Goal: Task Accomplishment & Management: Use online tool/utility

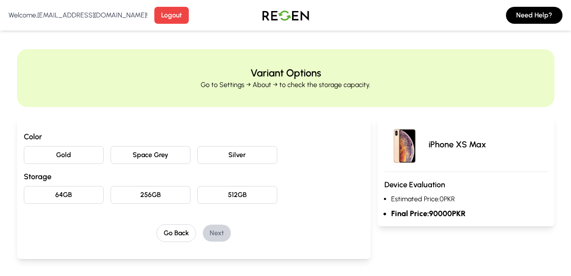
click at [71, 199] on button "64GB" at bounding box center [64, 195] width 80 height 18
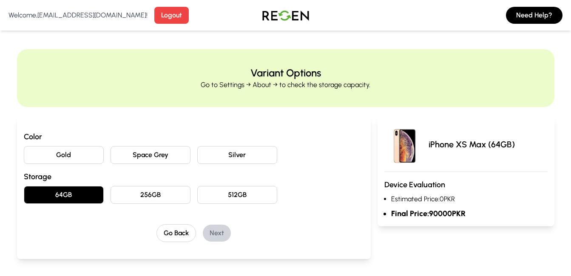
click at [166, 198] on button "256GB" at bounding box center [151, 195] width 80 height 18
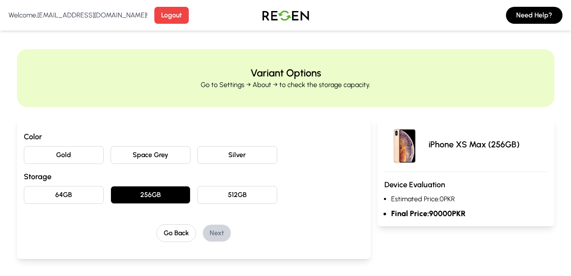
click at [222, 195] on button "512GB" at bounding box center [237, 195] width 80 height 18
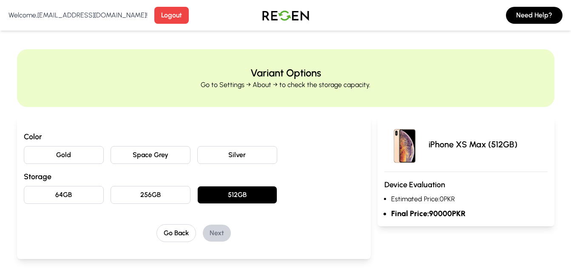
click at [171, 210] on div "Color Gold Space Grey Silver Storage 64GB 256GB 512GB Go Back Next" at bounding box center [194, 186] width 340 height 111
click at [146, 190] on button "256GB" at bounding box center [151, 195] width 80 height 18
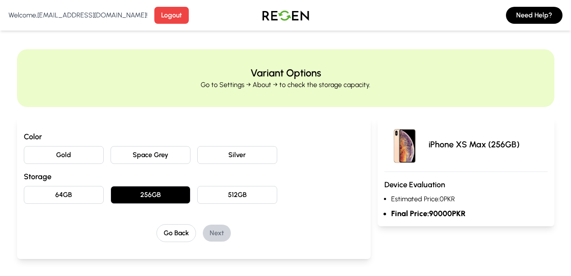
click at [105, 194] on div "64GB 256GB 512GB" at bounding box center [194, 195] width 340 height 18
click at [101, 196] on button "64GB" at bounding box center [64, 195] width 80 height 18
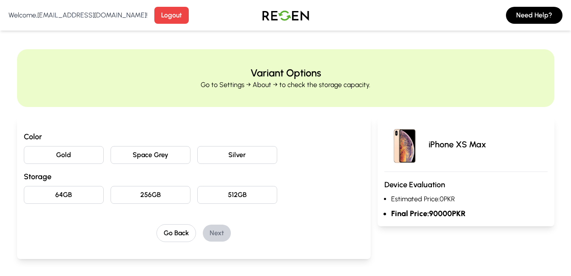
click at [186, 199] on button "256GB" at bounding box center [151, 195] width 80 height 18
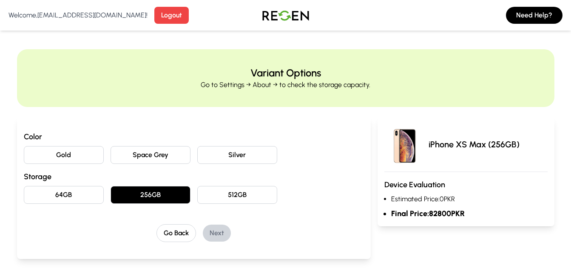
click at [89, 193] on button "64GB" at bounding box center [64, 195] width 80 height 18
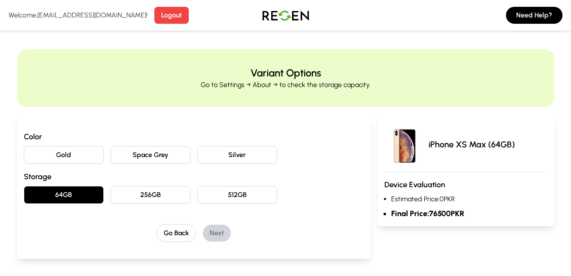
click at [78, 154] on button "Gold" at bounding box center [64, 155] width 80 height 18
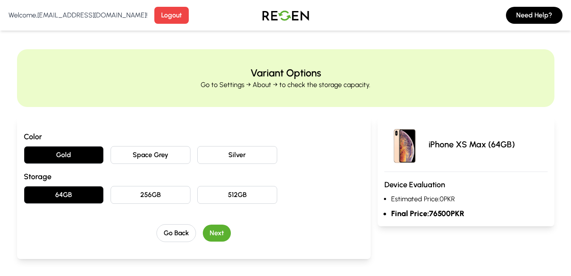
click at [226, 229] on button "Next" at bounding box center [217, 233] width 28 height 17
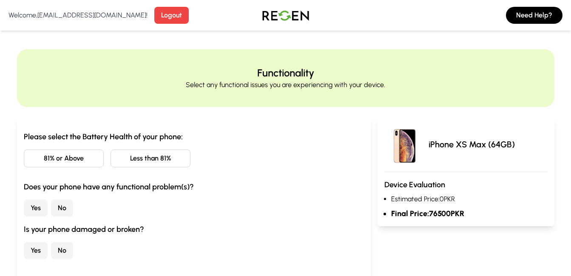
click at [133, 151] on button "Less than 81%" at bounding box center [151, 159] width 80 height 18
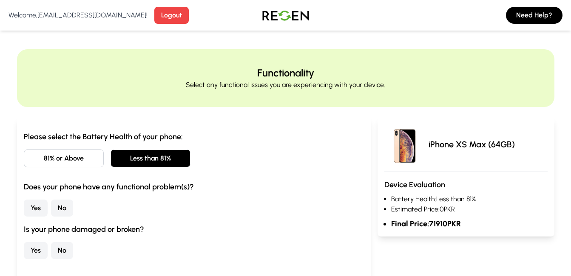
click at [97, 157] on button "81% or Above" at bounding box center [64, 159] width 80 height 18
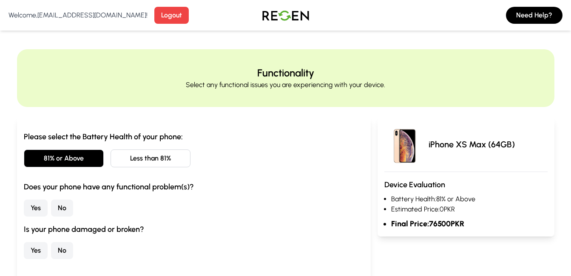
click at [136, 148] on div "Please select the Battery Health of your phone: 81% or Above Less than 81% Does…" at bounding box center [194, 195] width 340 height 128
click at [139, 158] on button "Less than 81%" at bounding box center [151, 159] width 80 height 18
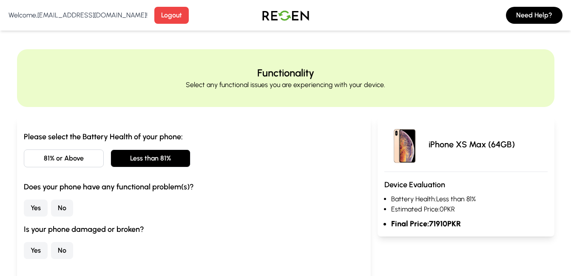
click at [59, 206] on button "No" at bounding box center [62, 208] width 22 height 17
click at [63, 251] on button "No" at bounding box center [62, 250] width 22 height 17
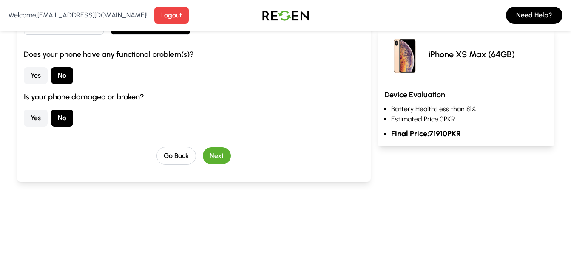
scroll to position [199, 0]
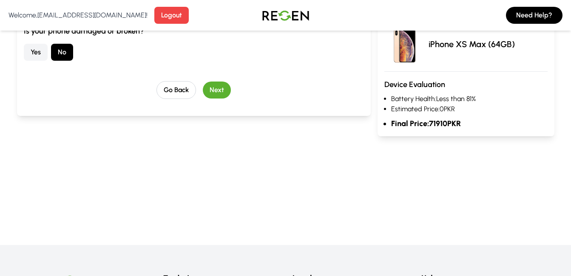
click at [217, 94] on button "Next" at bounding box center [217, 90] width 28 height 17
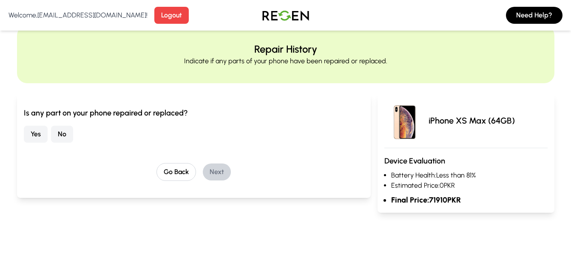
scroll to position [0, 0]
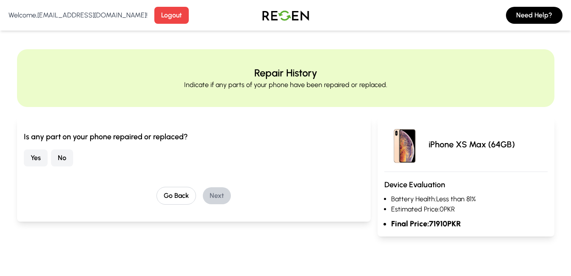
click at [62, 156] on button "No" at bounding box center [62, 158] width 22 height 17
click at [226, 189] on button "Next" at bounding box center [217, 196] width 28 height 17
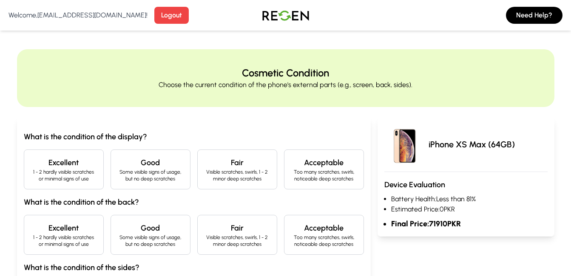
click at [97, 156] on div "Excellent 1 - 2 hardly visible scratches or minimal signs of use" at bounding box center [64, 170] width 80 height 40
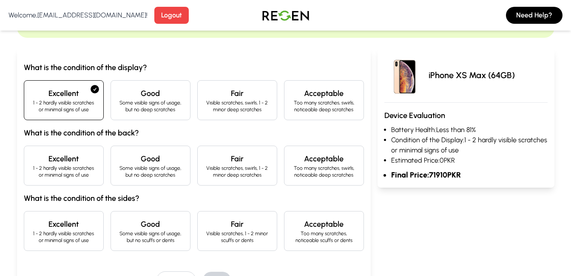
scroll to position [99, 0]
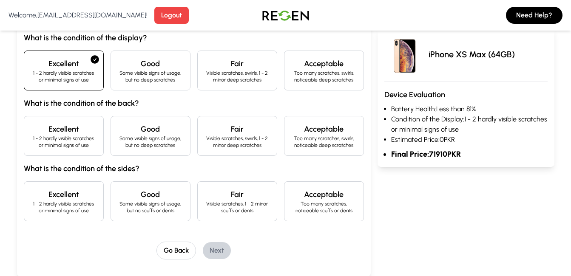
click at [93, 143] on p "1 - 2 hardly visible scratches or minimal signs of use" at bounding box center [64, 142] width 66 height 14
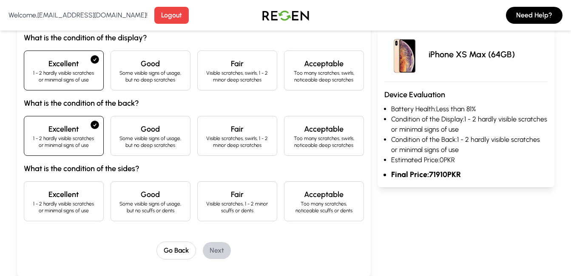
click at [93, 205] on p "1 - 2 hardly visible scratches or minimal signs of use" at bounding box center [64, 208] width 66 height 14
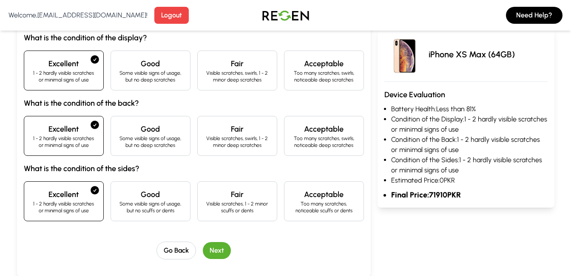
click at [209, 255] on button "Next" at bounding box center [217, 250] width 28 height 17
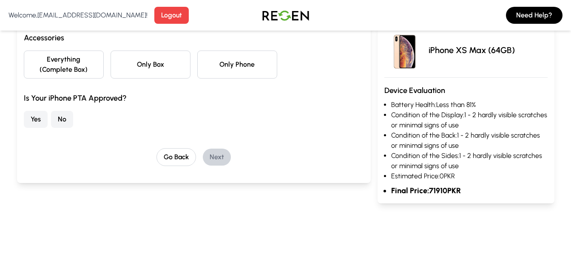
click at [92, 61] on button "Everything (Complete Box)" at bounding box center [64, 65] width 80 height 28
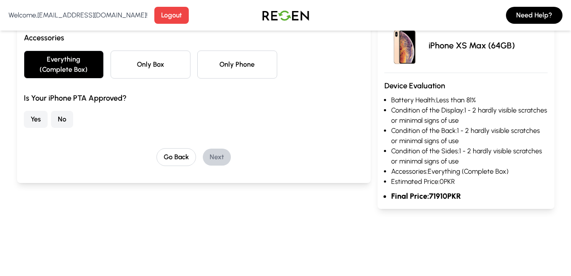
click at [37, 112] on button "Yes" at bounding box center [36, 119] width 24 height 17
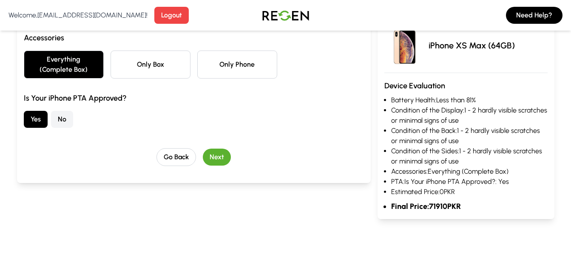
click at [222, 152] on button "Next" at bounding box center [217, 157] width 28 height 17
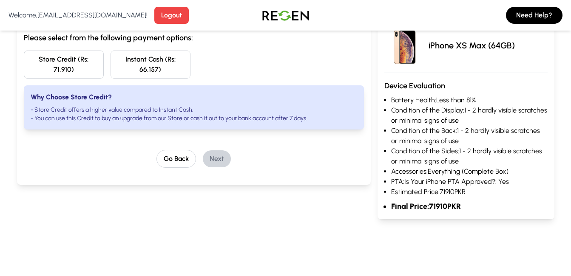
click at [125, 63] on button "Instant Cash (Rs: 66,157)" at bounding box center [151, 65] width 80 height 28
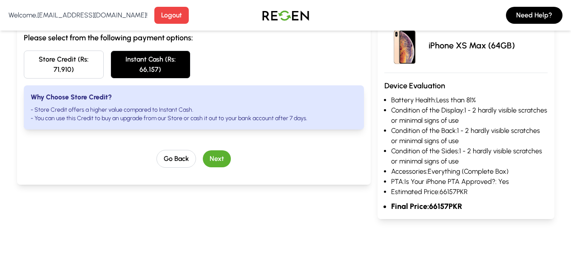
click at [90, 65] on button "Store Credit (Rs: 71,910)" at bounding box center [64, 65] width 80 height 28
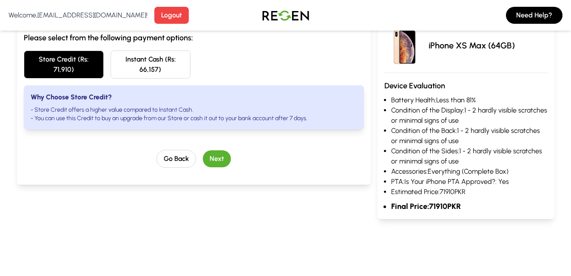
click at [142, 68] on button "Instant Cash (Rs: 66,157)" at bounding box center [151, 65] width 80 height 28
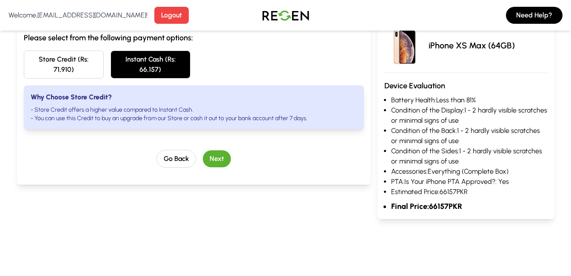
click at [88, 67] on button "Store Credit (Rs: 71,910)" at bounding box center [64, 65] width 80 height 28
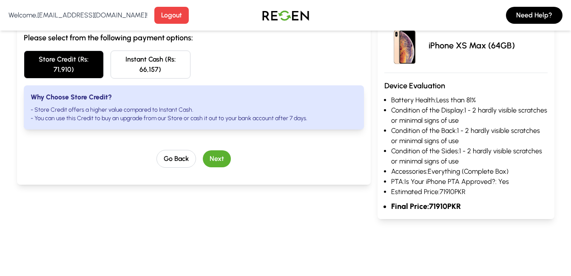
click at [143, 67] on button "Instant Cash (Rs: 66,157)" at bounding box center [151, 65] width 80 height 28
